Goal: Transaction & Acquisition: Download file/media

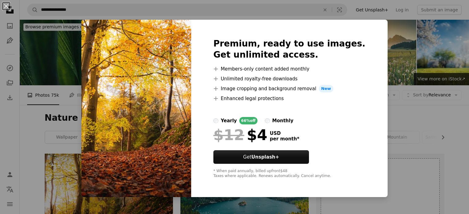
scroll to position [99, 0]
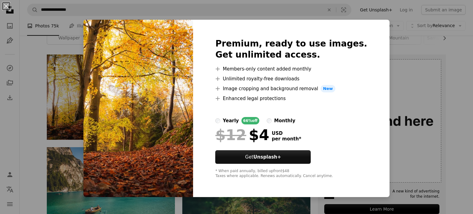
click at [364, 27] on div "Premium, ready to use images. Get unlimited access. A plus sign Members-only co…" at bounding box center [291, 108] width 196 height 177
click at [59, 107] on div "An X shape Premium, ready to use images. Get unlimited access. A plus sign Memb…" at bounding box center [236, 107] width 473 height 214
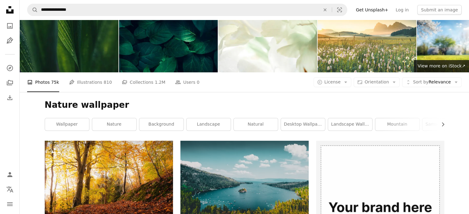
scroll to position [0, 0]
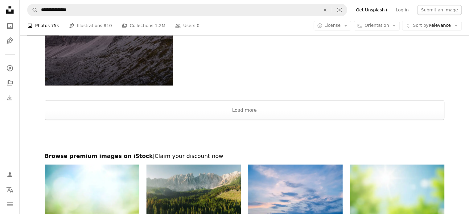
scroll to position [1122, 0]
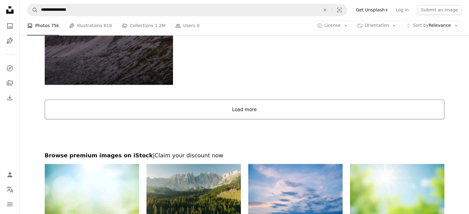
click at [233, 107] on button "Load more" at bounding box center [244, 110] width 399 height 20
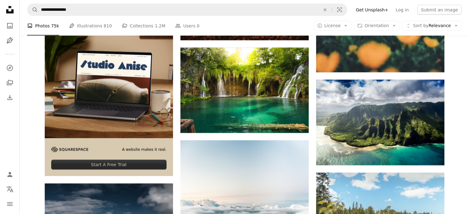
scroll to position [1406, 0]
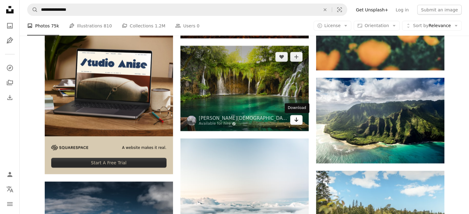
click at [298, 119] on link "Arrow pointing down" at bounding box center [296, 120] width 12 height 10
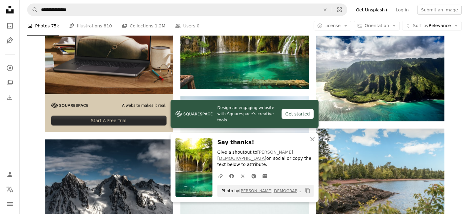
scroll to position [1442, 0]
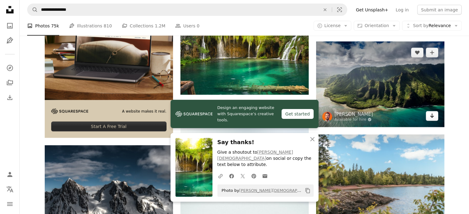
click at [433, 115] on icon "Arrow pointing down" at bounding box center [431, 115] width 5 height 7
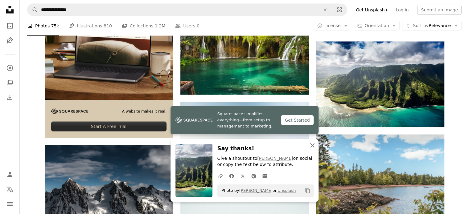
click at [315, 145] on icon "An X shape" at bounding box center [311, 145] width 7 height 7
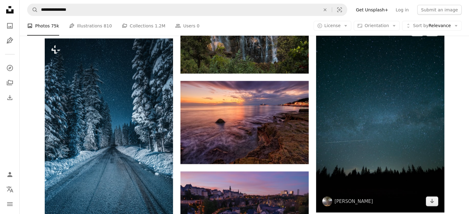
scroll to position [1864, 0]
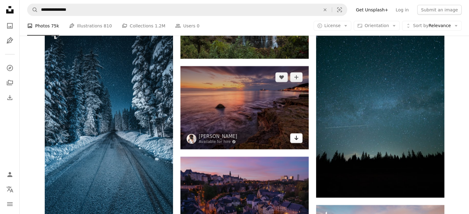
click at [297, 137] on icon "Arrow pointing down" at bounding box center [296, 137] width 5 height 7
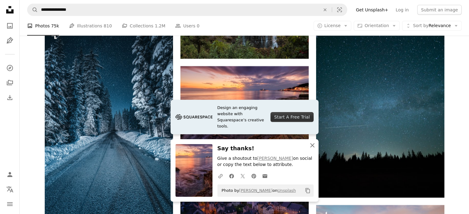
click at [312, 144] on icon "An X shape" at bounding box center [311, 145] width 7 height 7
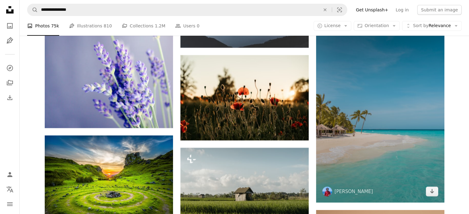
scroll to position [2151, 0]
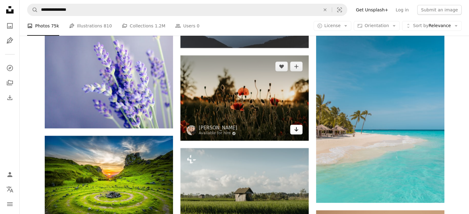
click at [296, 129] on icon "Download" at bounding box center [296, 129] width 4 height 4
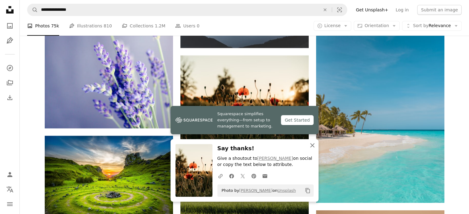
click at [312, 145] on icon "button" at bounding box center [312, 145] width 4 height 4
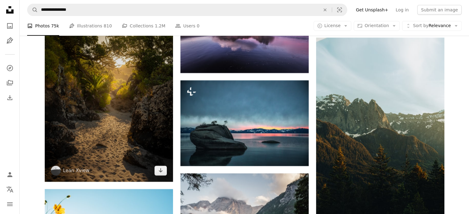
scroll to position [2590, 0]
